Goal: Communication & Community: Participate in discussion

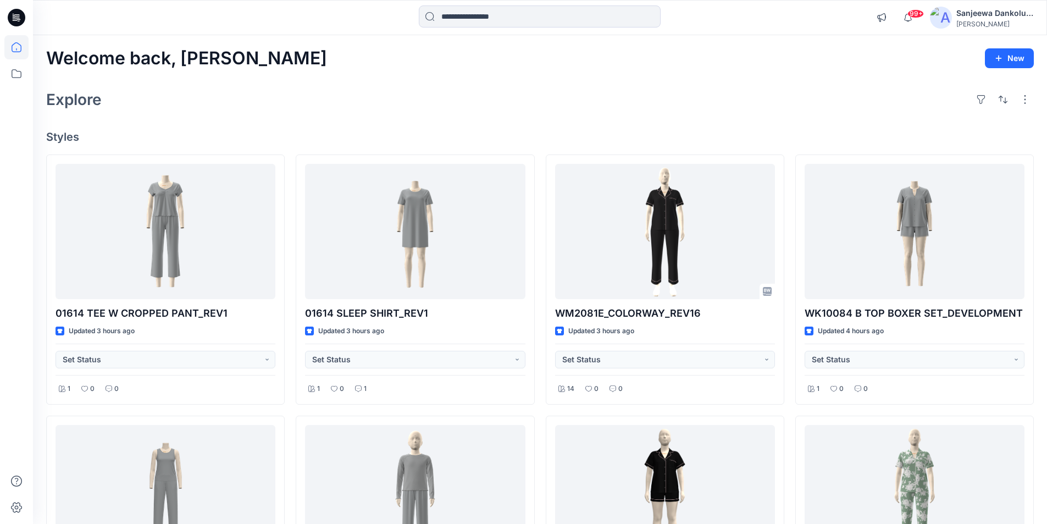
click at [14, 19] on icon at bounding box center [17, 18] width 18 height 18
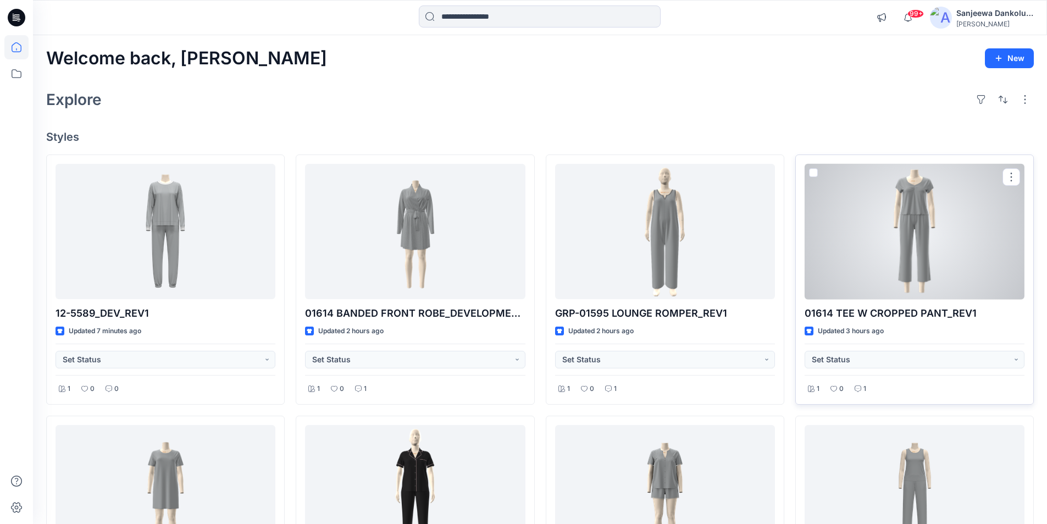
click at [896, 260] on div at bounding box center [914, 232] width 220 height 136
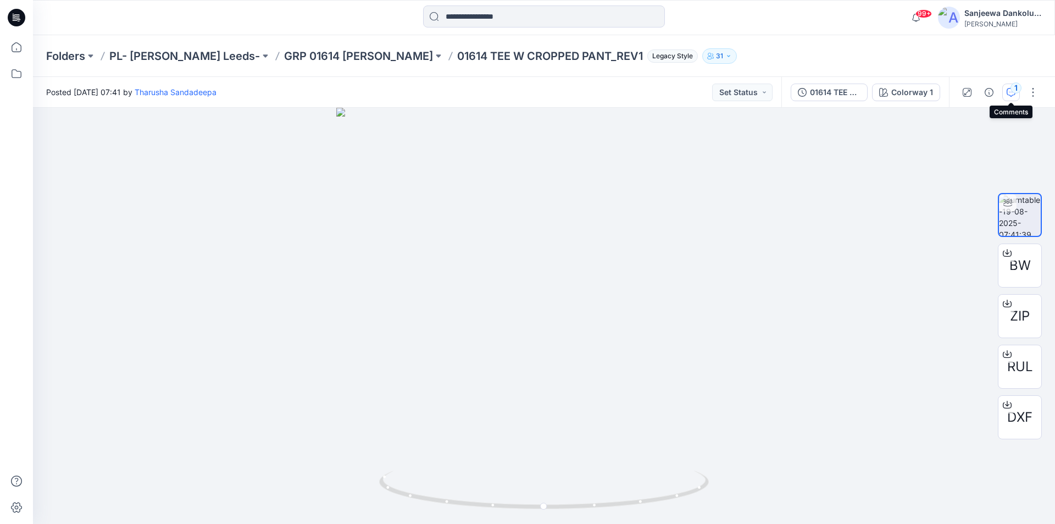
click at [1014, 93] on div "1" at bounding box center [1015, 87] width 11 height 11
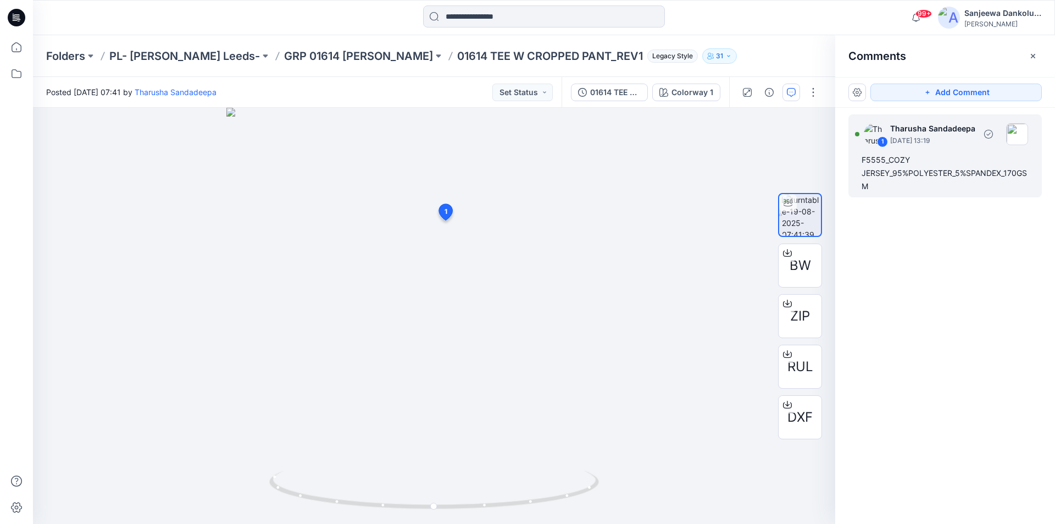
drag, startPoint x: 889, startPoint y: 174, endPoint x: 903, endPoint y: 171, distance: 13.5
click at [903, 171] on div "F5555_COZY JERSEY_95%POLYESTER_5%SPANDEX_170GSM" at bounding box center [944, 173] width 167 height 40
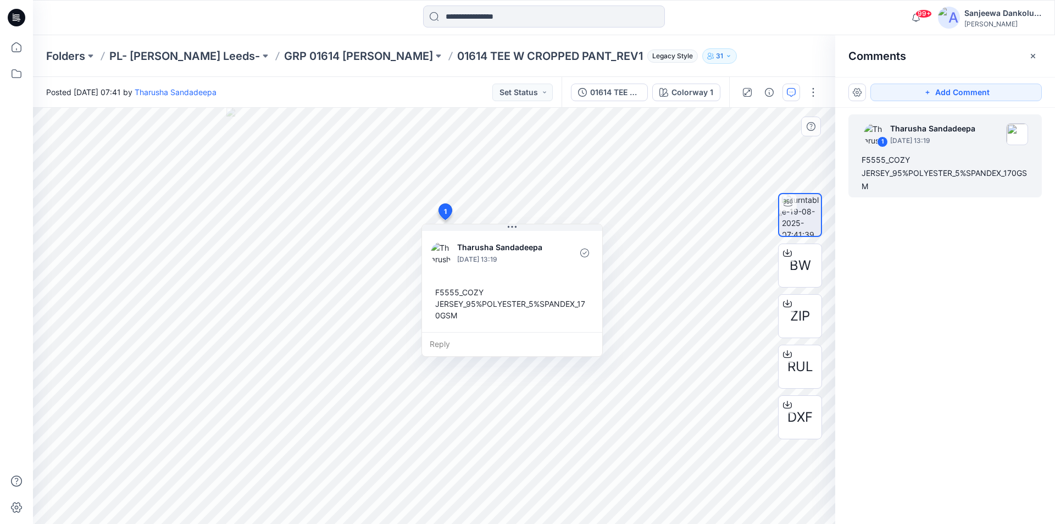
drag, startPoint x: 464, startPoint y: 318, endPoint x: 457, endPoint y: 316, distance: 6.8
click at [457, 316] on div "F5555_COZY JERSEY_95%POLYESTER_5%SPANDEX_170GSM" at bounding box center [512, 303] width 163 height 43
drag, startPoint x: 437, startPoint y: 290, endPoint x: 438, endPoint y: 297, distance: 7.8
click at [438, 297] on div "F5555_COZY JERSEY_95%POLYESTER_5%SPANDEX_170GSM" at bounding box center [516, 310] width 163 height 43
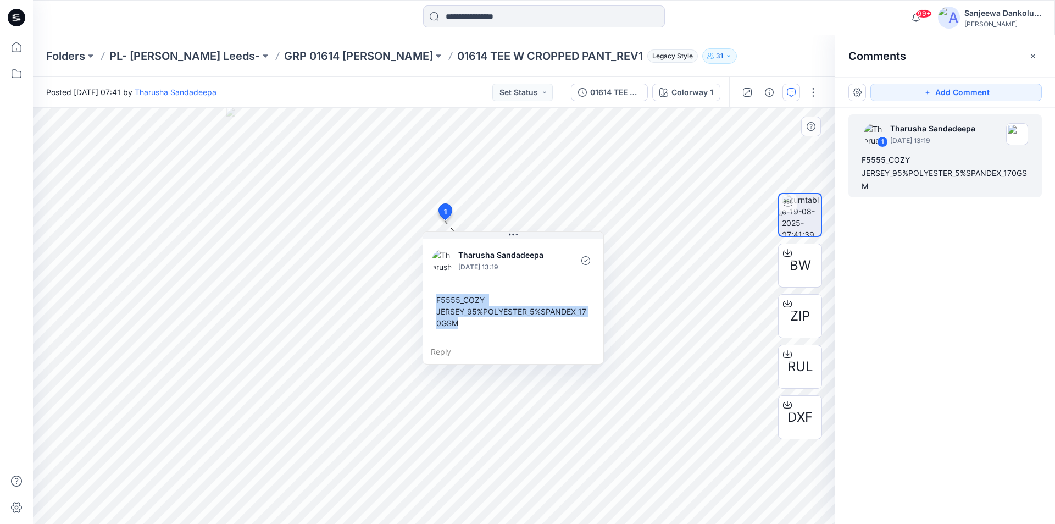
drag, startPoint x: 436, startPoint y: 298, endPoint x: 469, endPoint y: 329, distance: 45.5
click at [469, 329] on div "F5555_COZY JERSEY_95%POLYESTER_5%SPANDEX_170GSM" at bounding box center [513, 311] width 163 height 43
copy div "F5555_COZY JERSEY_95%POLYESTER_5%SPANDEX_170GSM"
click at [10, 13] on icon at bounding box center [17, 18] width 18 height 18
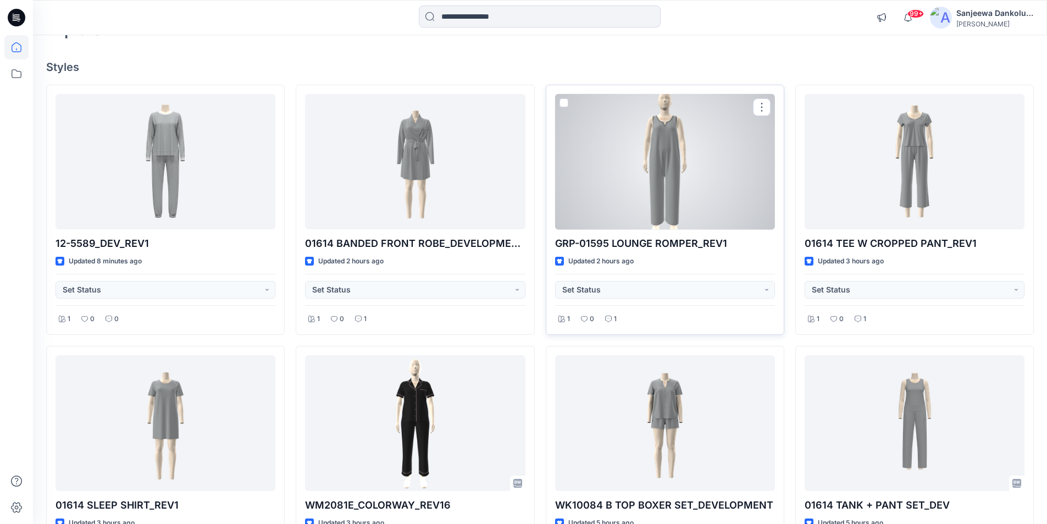
scroll to position [165, 0]
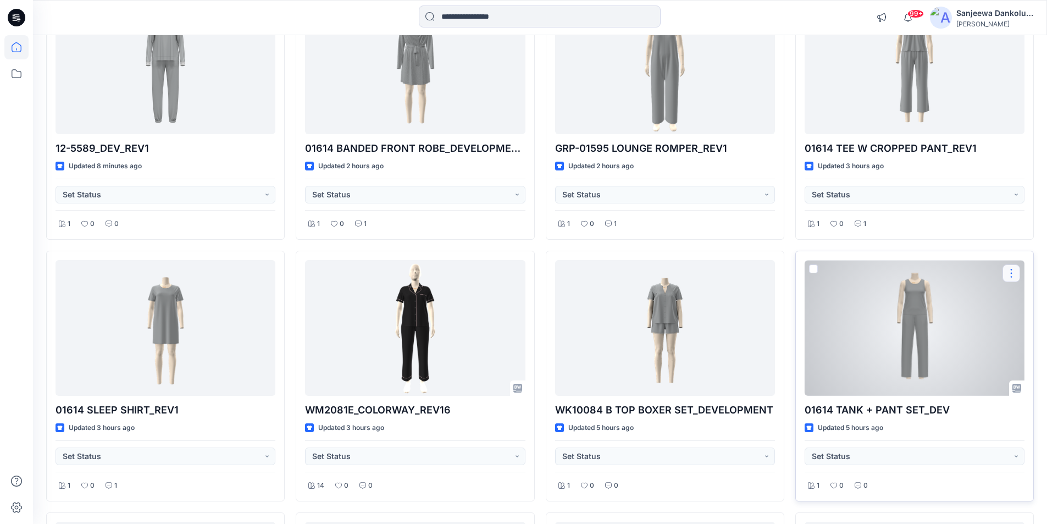
click at [1011, 271] on button "button" at bounding box center [1011, 273] width 18 height 18
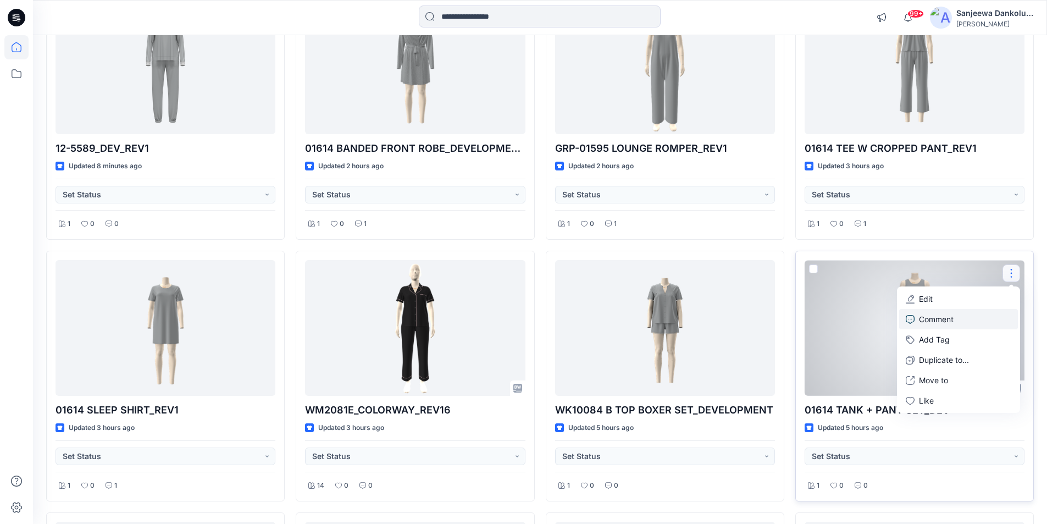
click at [946, 318] on p "Comment" at bounding box center [936, 319] width 35 height 12
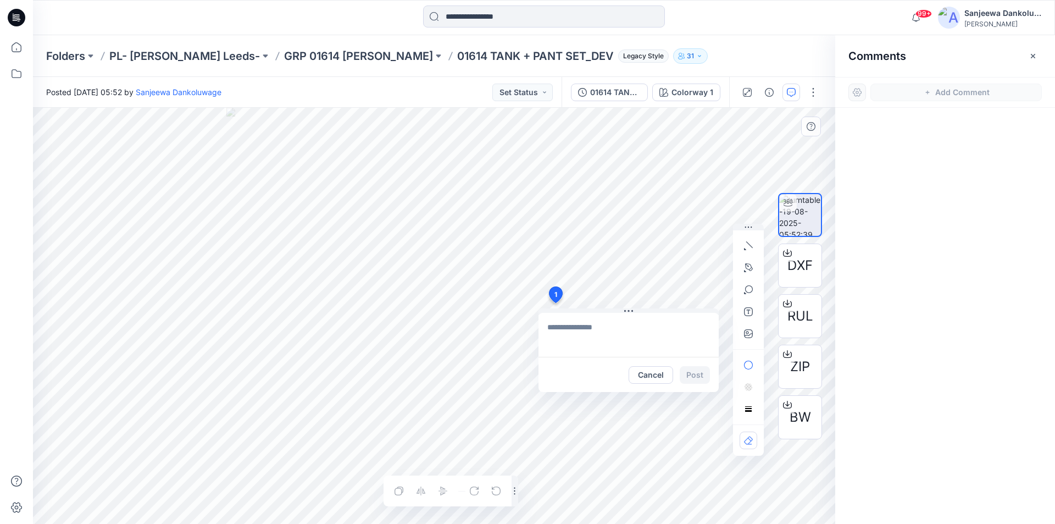
click at [555, 303] on div "1 Cancel Post Layer 1" at bounding box center [434, 316] width 802 height 416
type textarea "**********"
click at [702, 376] on button "Post" at bounding box center [695, 375] width 30 height 18
